Goal: Register for event/course

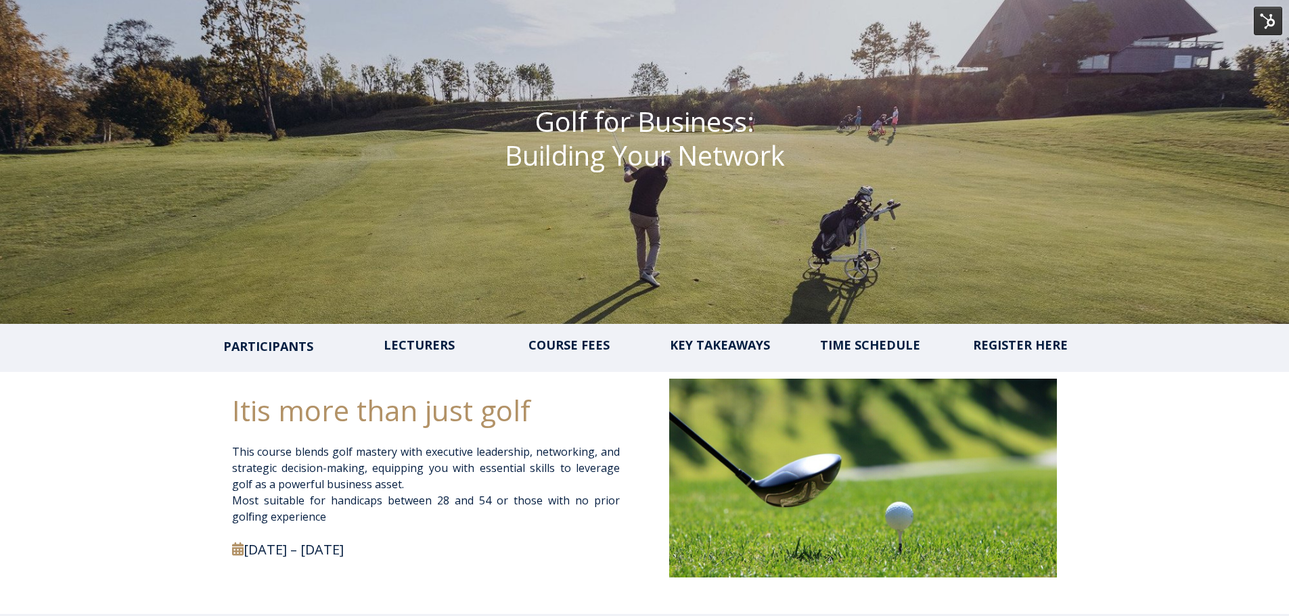
scroll to position [203, 0]
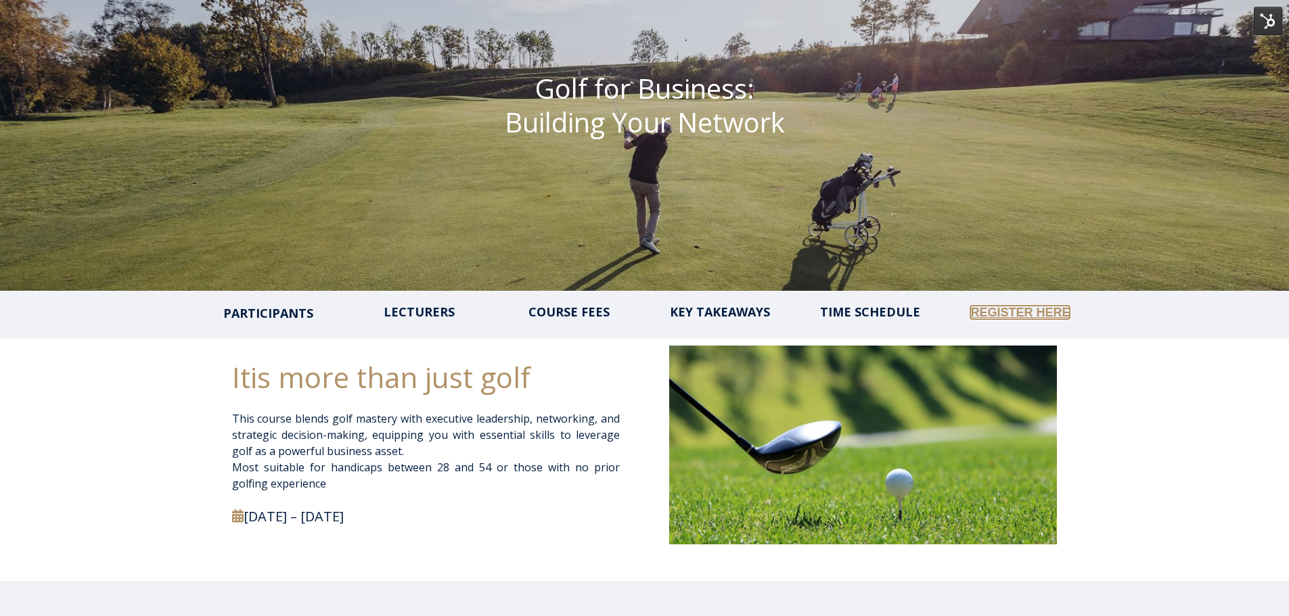
click at [1001, 313] on link "REGISTER HERE" at bounding box center [1019, 313] width 99 height 14
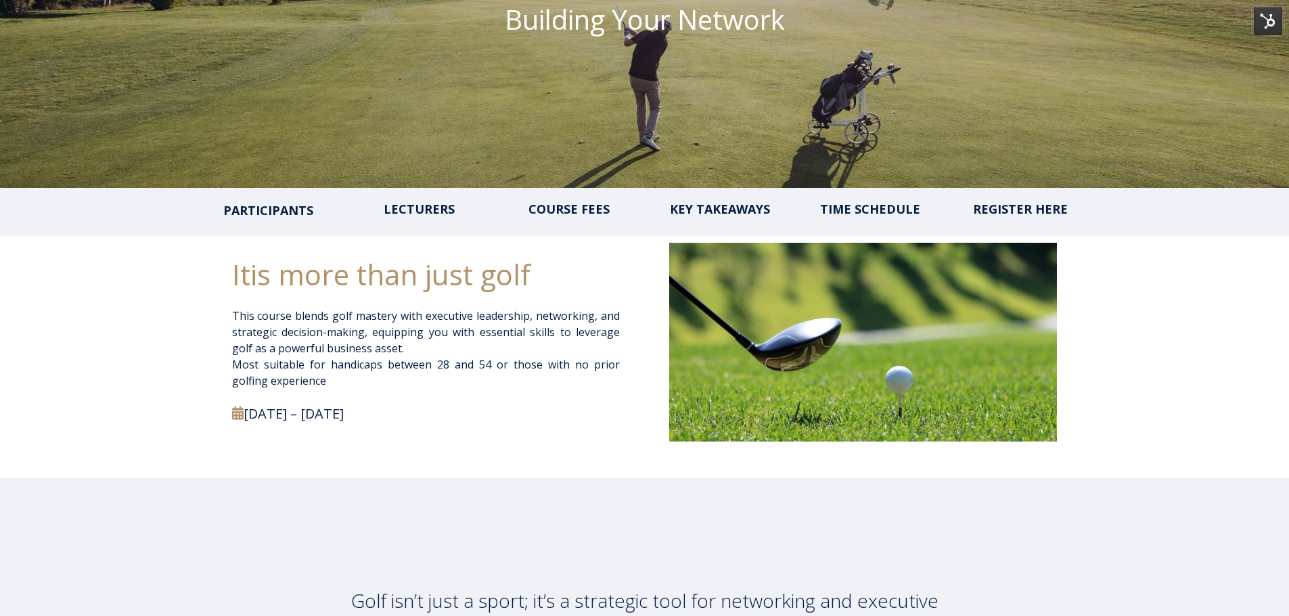
scroll to position [338, 0]
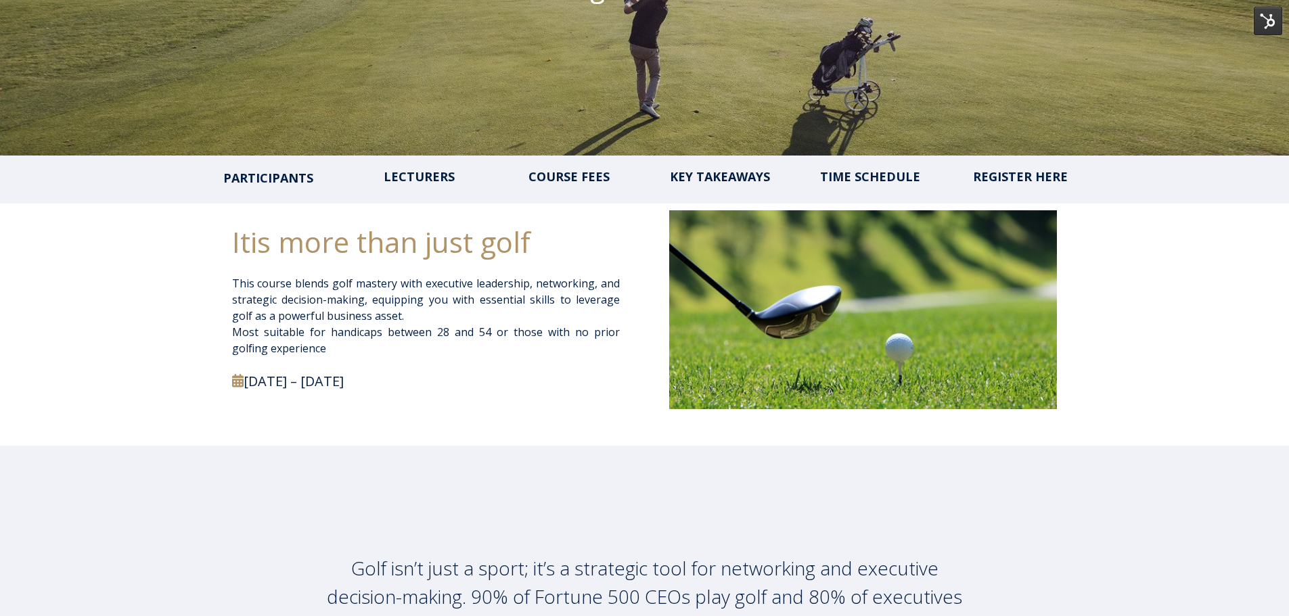
click at [578, 168] on div "PARTICIPANTS LECTURERS COURSE FEES KEY TAKEAWAYS TIME SCHEDULE REGISTER HERE" at bounding box center [644, 180] width 1289 height 48
click at [576, 174] on link "COURSE FEES" at bounding box center [569, 178] width 87 height 14
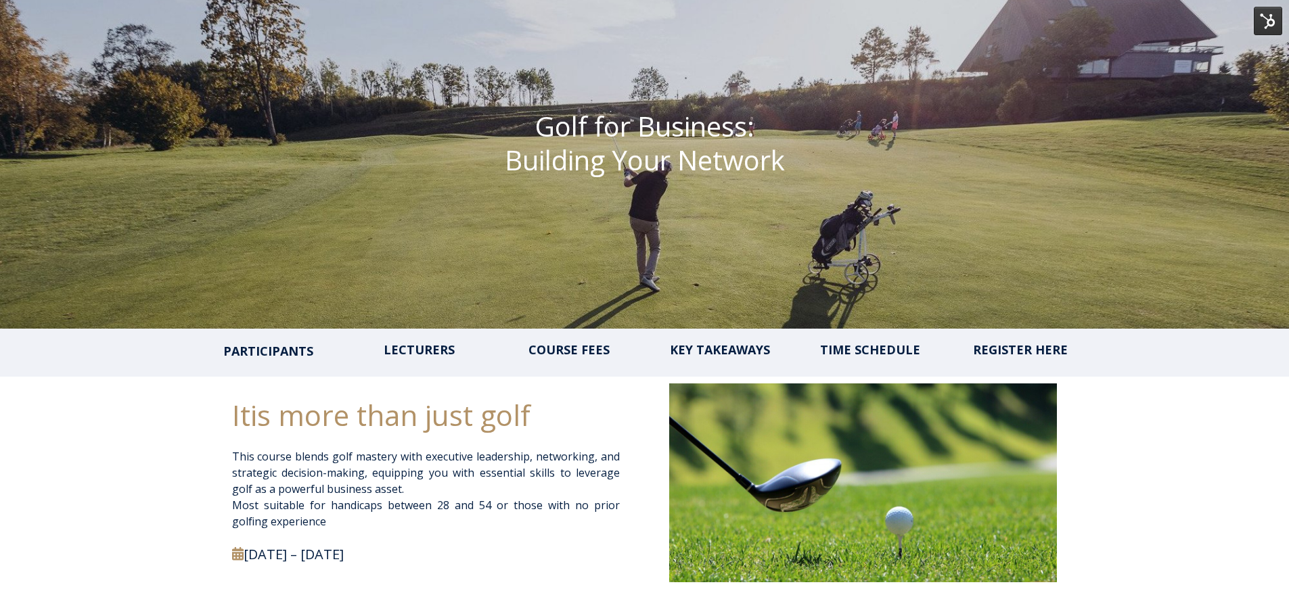
scroll to position [271, 0]
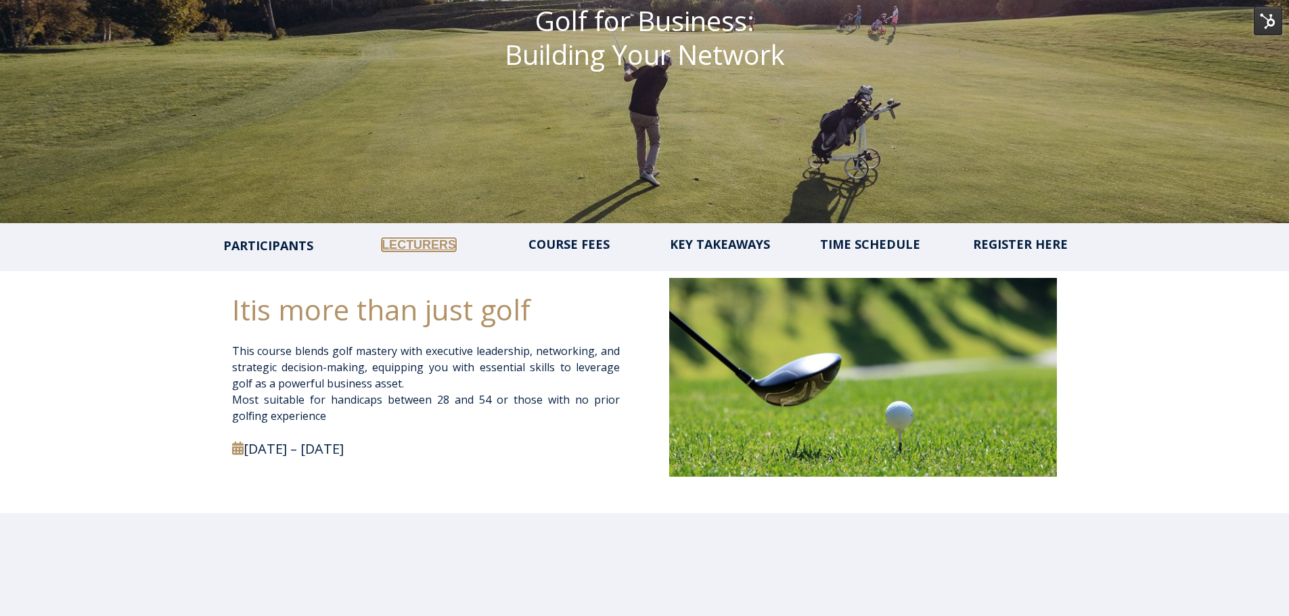
click at [436, 236] on div "PARTICIPANTS LECTURERS COURSE FEES KEY TAKEAWAYS TIME SCHEDULE REGISTER HERE" at bounding box center [644, 247] width 1289 height 48
click at [862, 244] on link "TIME SCHEDULE" at bounding box center [869, 245] width 99 height 14
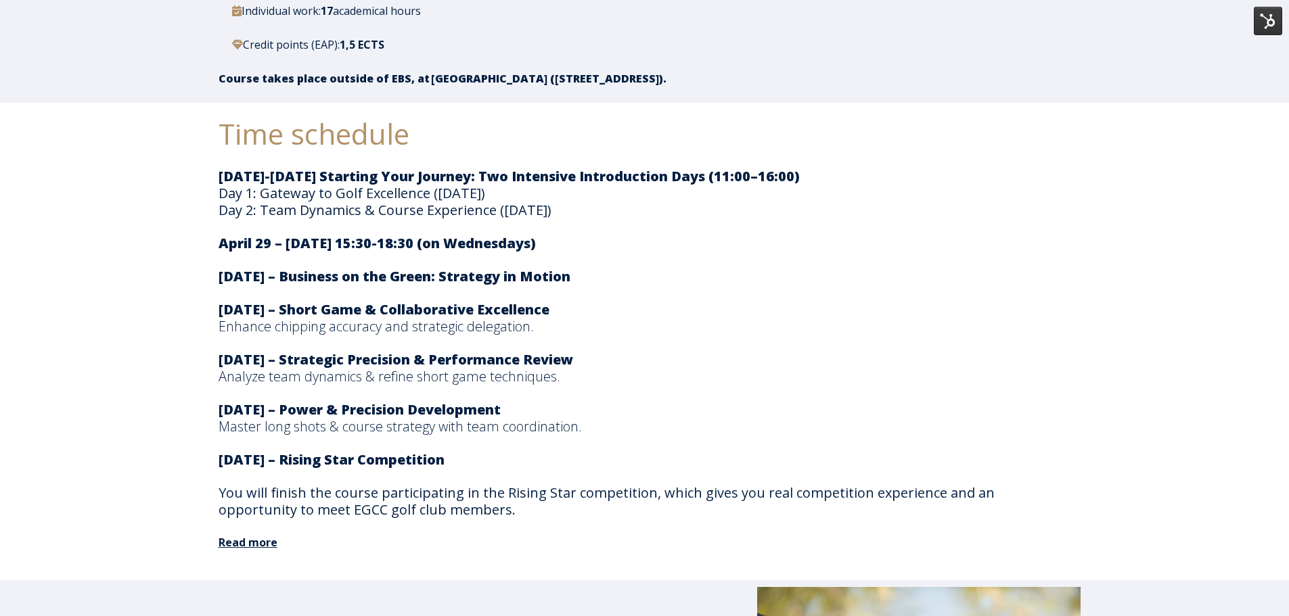
scroll to position [2302, 0]
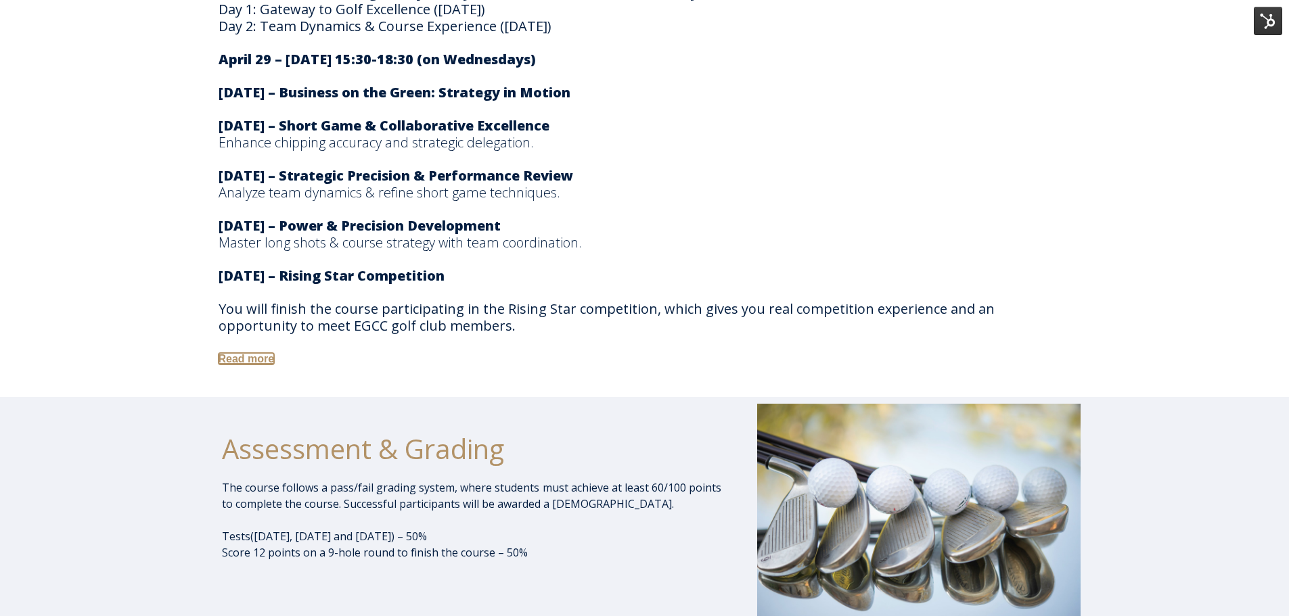
click at [254, 355] on link "Read more" at bounding box center [247, 359] width 56 height 12
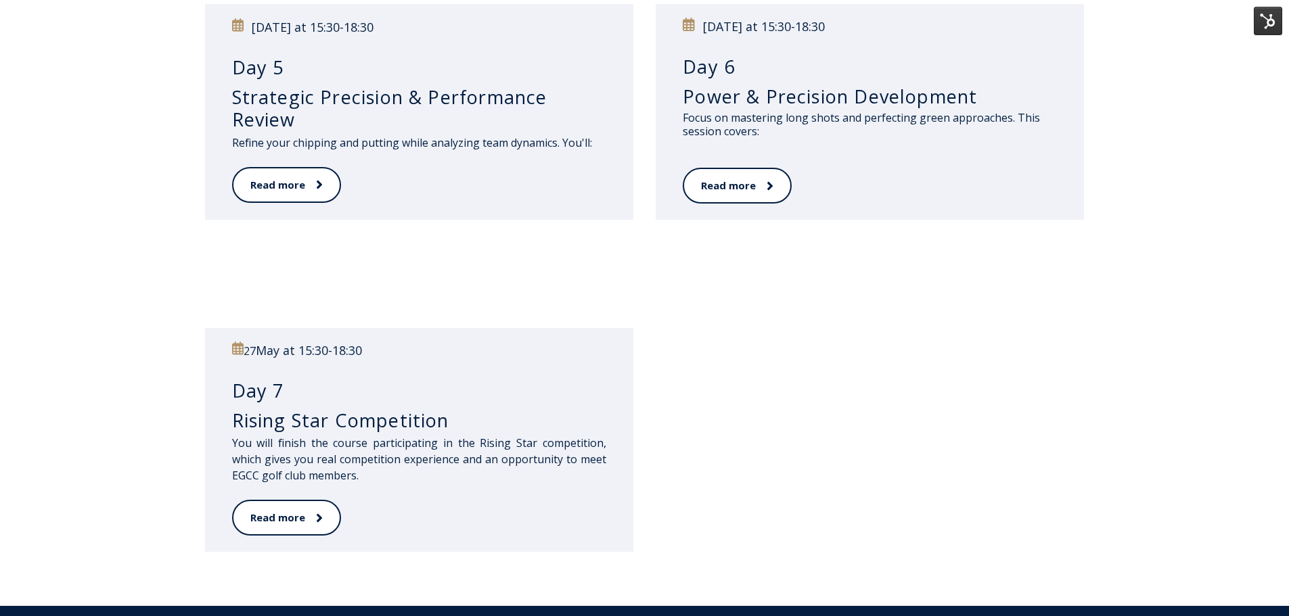
scroll to position [812, 0]
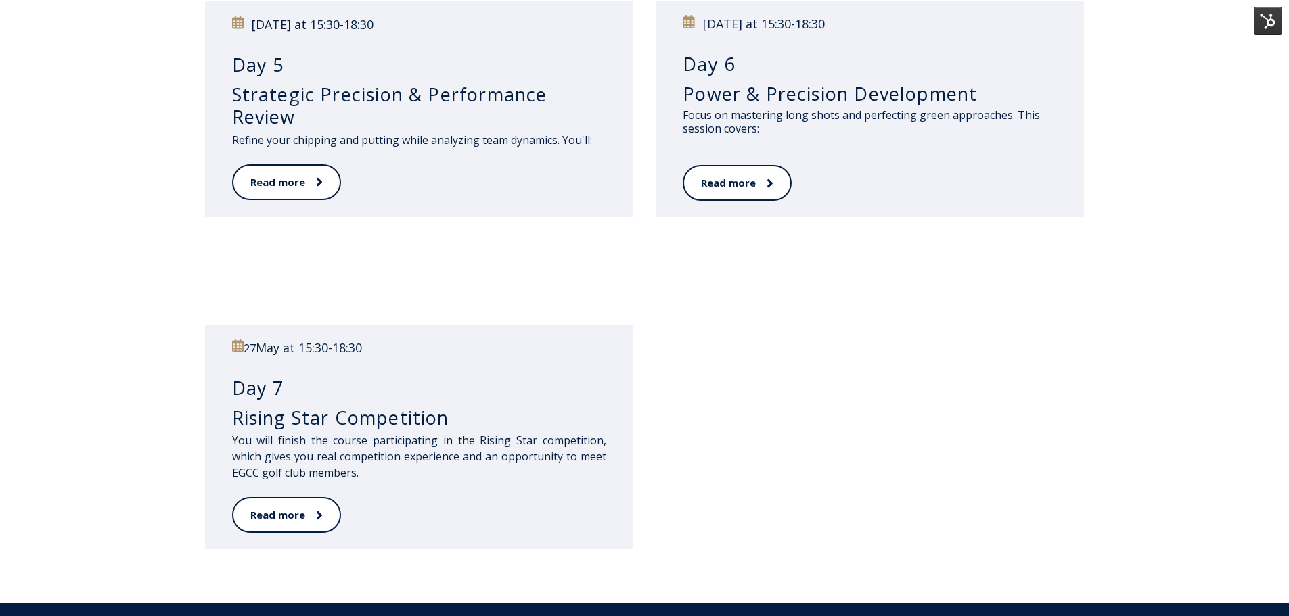
click at [781, 480] on div at bounding box center [870, 437] width 428 height 224
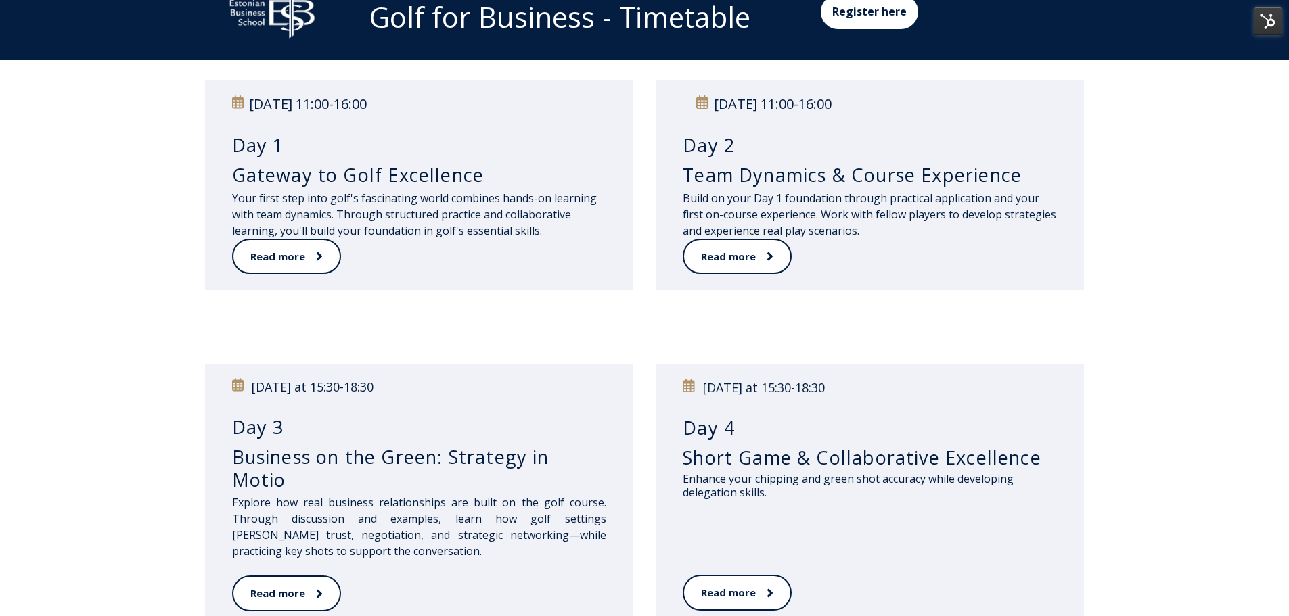
scroll to position [0, 0]
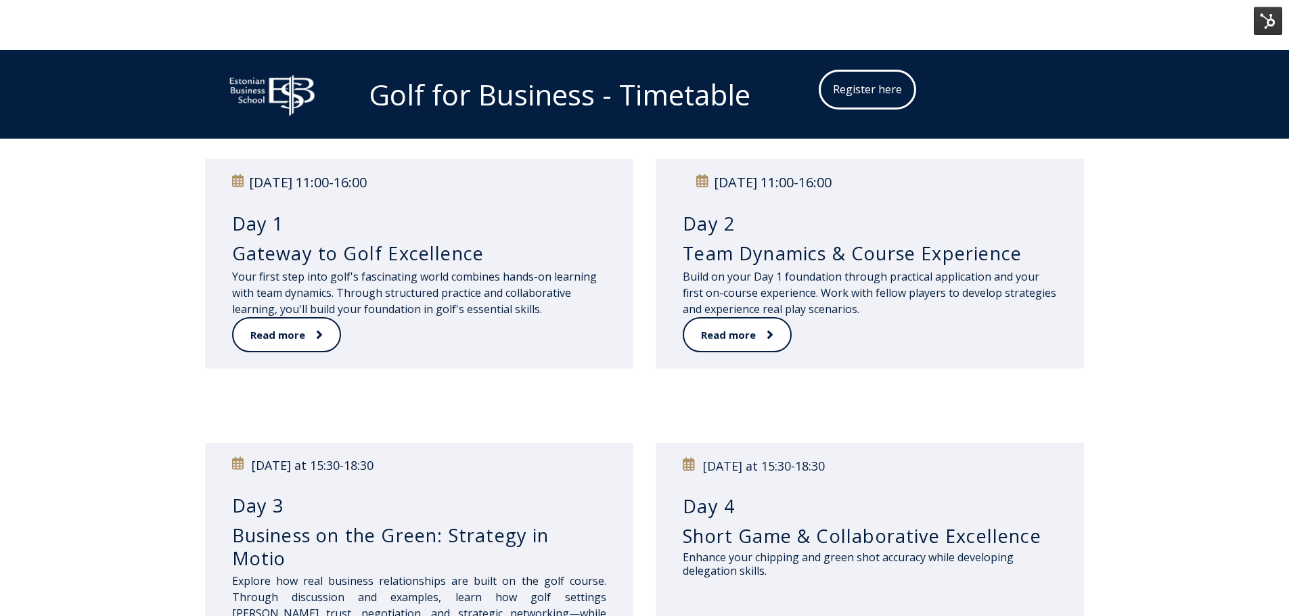
click at [857, 83] on link "Register here" at bounding box center [867, 89] width 96 height 39
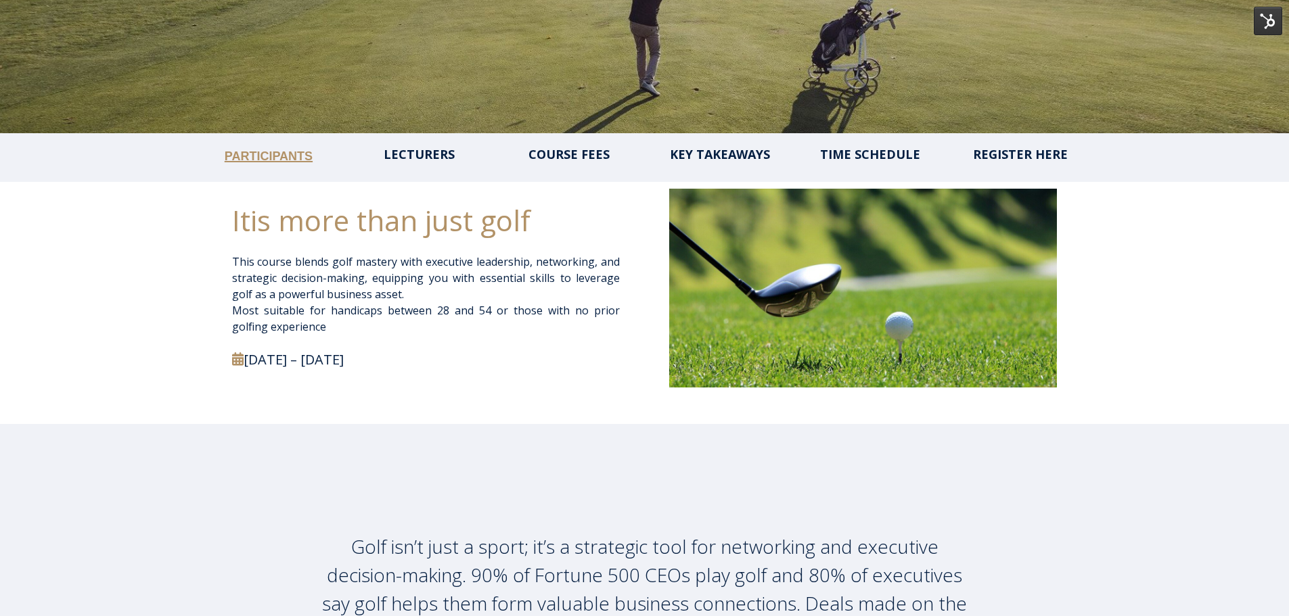
scroll to position [474, 0]
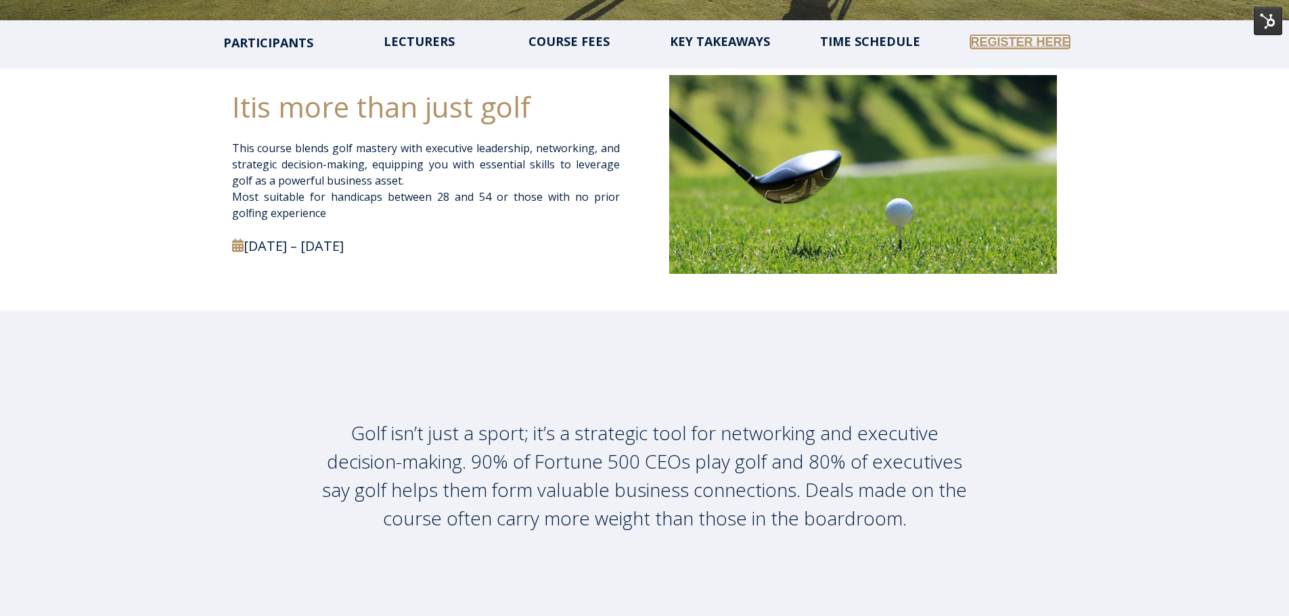
click at [1016, 37] on link "REGISTER HERE" at bounding box center [1019, 42] width 99 height 14
click at [258, 41] on span "PARTICIPANTS" at bounding box center [269, 44] width 88 height 14
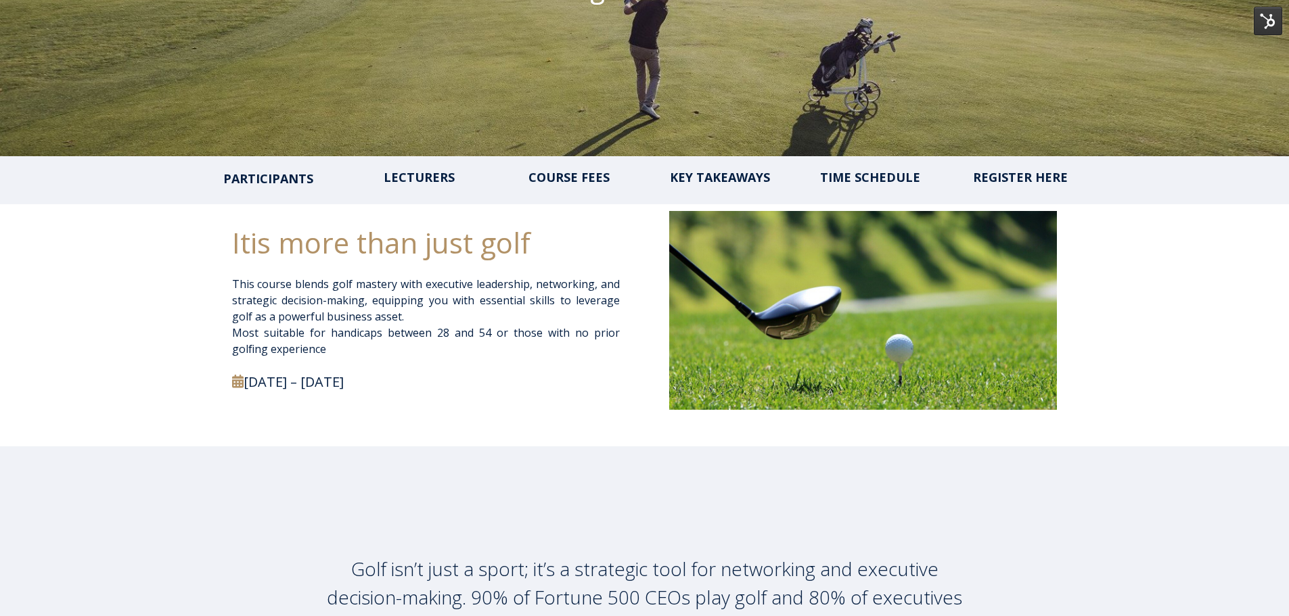
scroll to position [338, 0]
click at [597, 177] on link "COURSE FEES" at bounding box center [569, 178] width 87 height 14
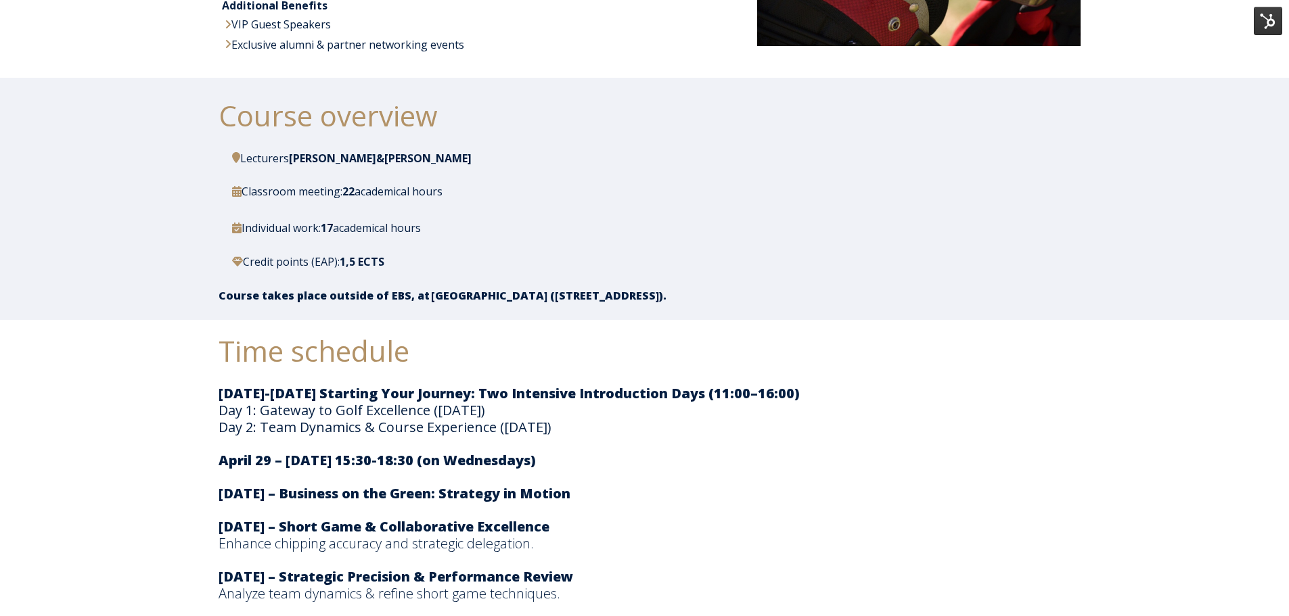
scroll to position [1906, 0]
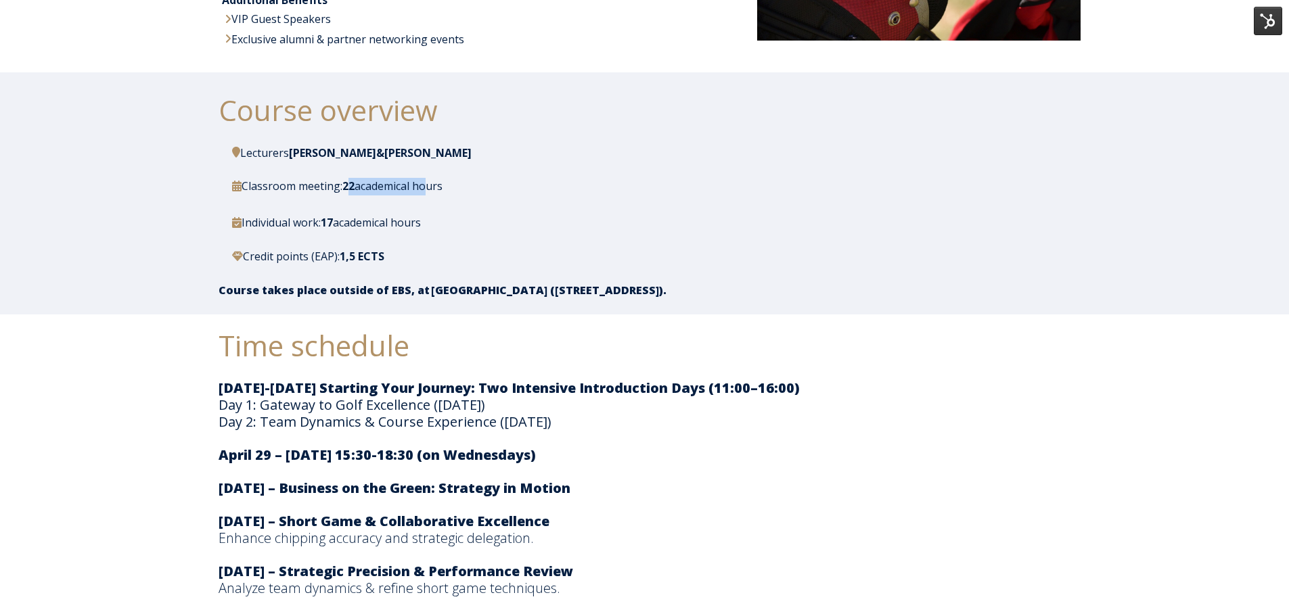
drag, startPoint x: 355, startPoint y: 184, endPoint x: 440, endPoint y: 190, distance: 86.1
click at [440, 190] on p "Classroom meeting: 22 academical hours" at bounding box center [651, 187] width 839 height 18
click at [440, 190] on span "academical hours" at bounding box center [399, 186] width 88 height 15
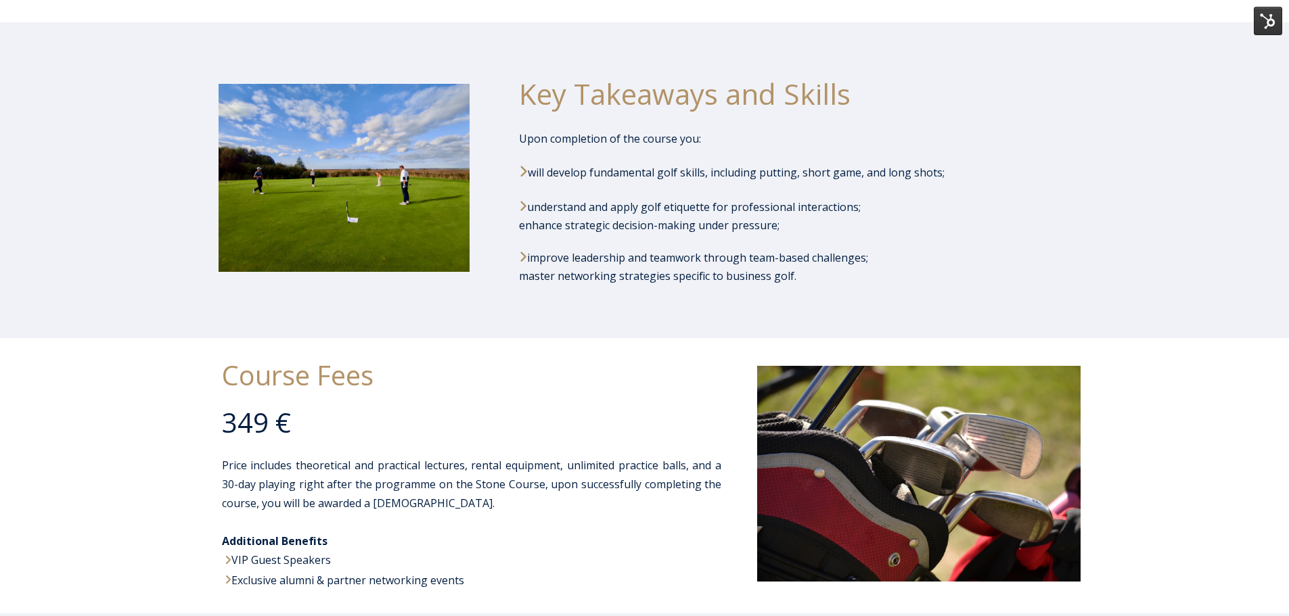
scroll to position [1026, 0]
